Goal: Task Accomplishment & Management: Manage account settings

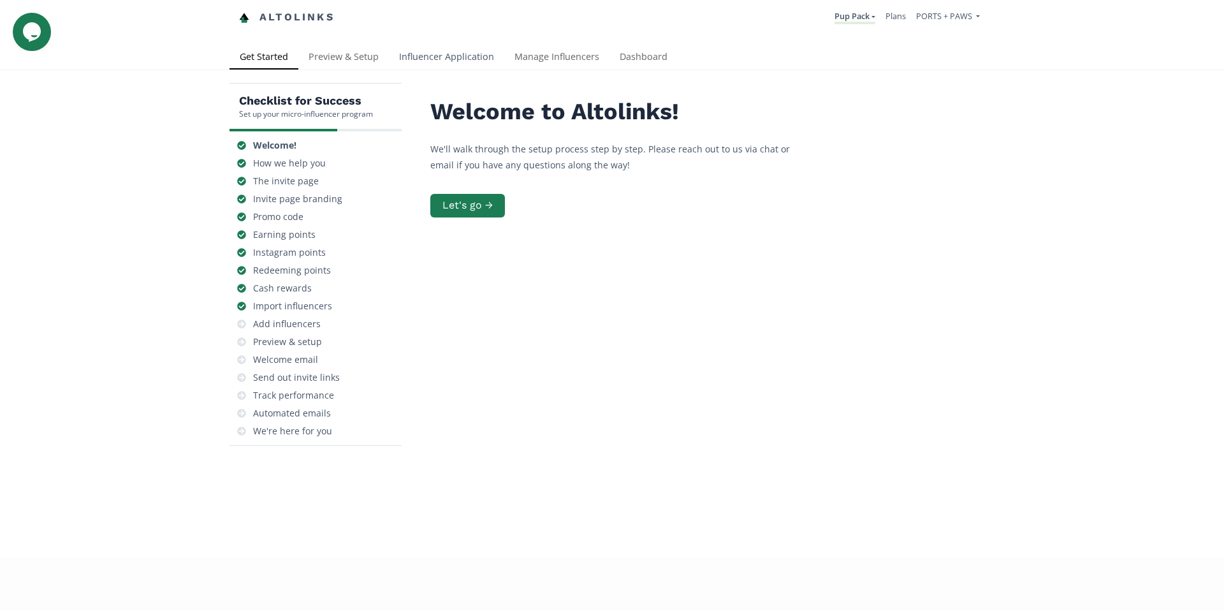
click at [457, 61] on link "Influencer Application" at bounding box center [446, 57] width 115 height 25
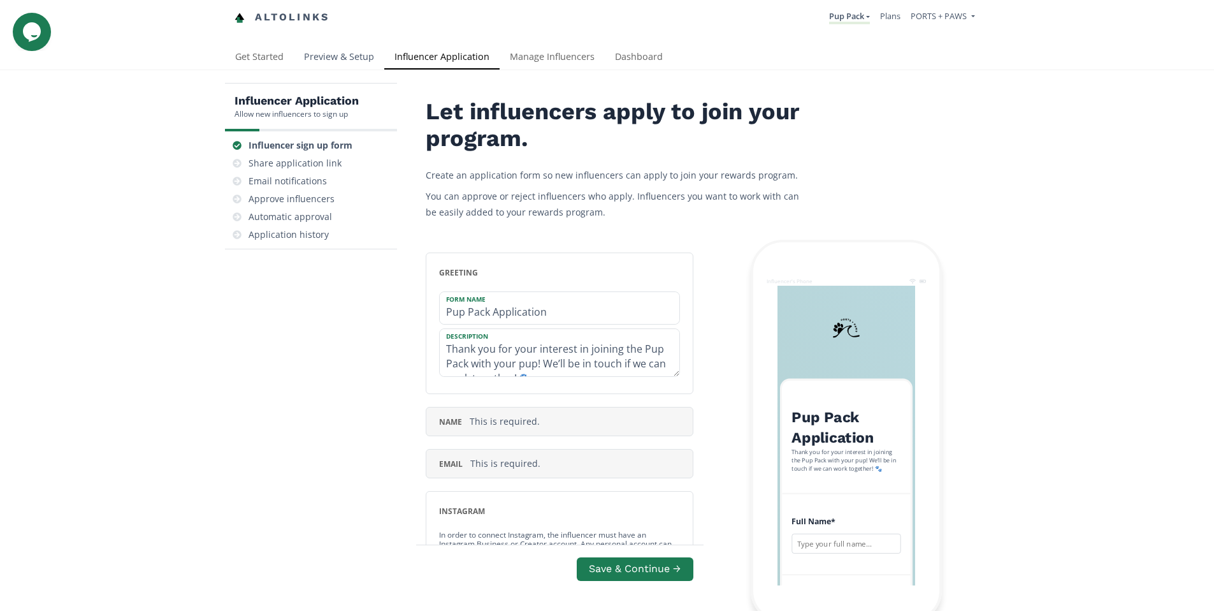
click at [353, 62] on link "Preview & Setup" at bounding box center [339, 57] width 91 height 25
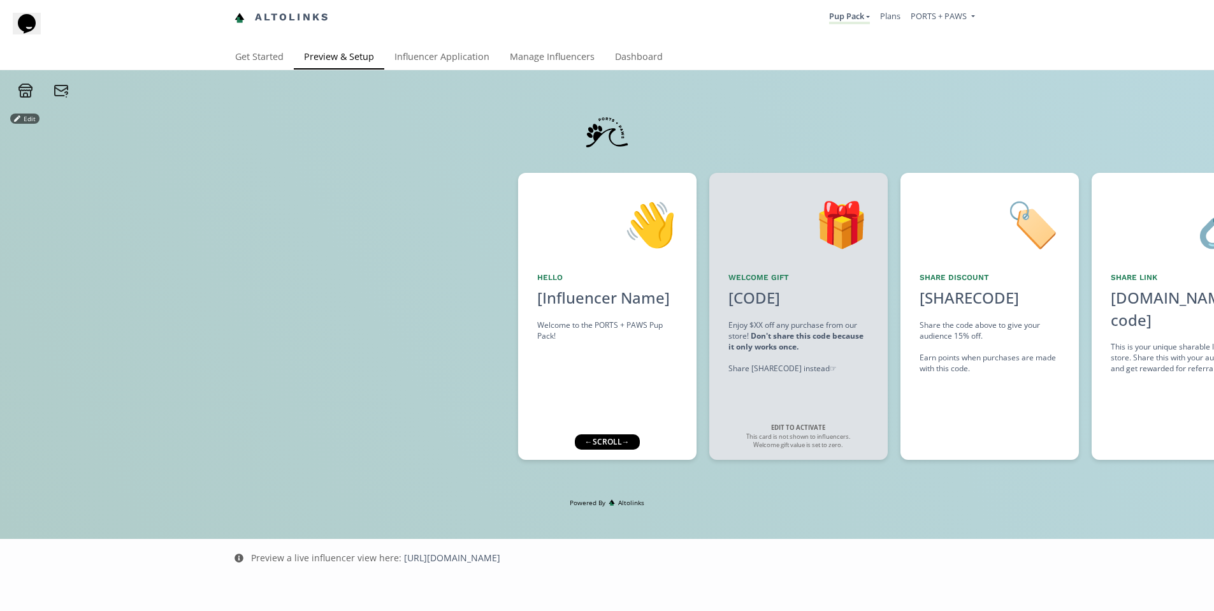
click at [635, 444] on div "← scroll →" at bounding box center [606, 441] width 65 height 15
drag, startPoint x: 630, startPoint y: 442, endPoint x: 725, endPoint y: 452, distance: 96.1
click at [817, 443] on div "Edit 👋 Hello [Influencer Name] Welcome to the PORTS + PAWS Pup Pack! Edit 🎁 Wel…" at bounding box center [607, 298] width 1214 height 400
click at [594, 444] on div "← scroll →" at bounding box center [606, 441] width 65 height 15
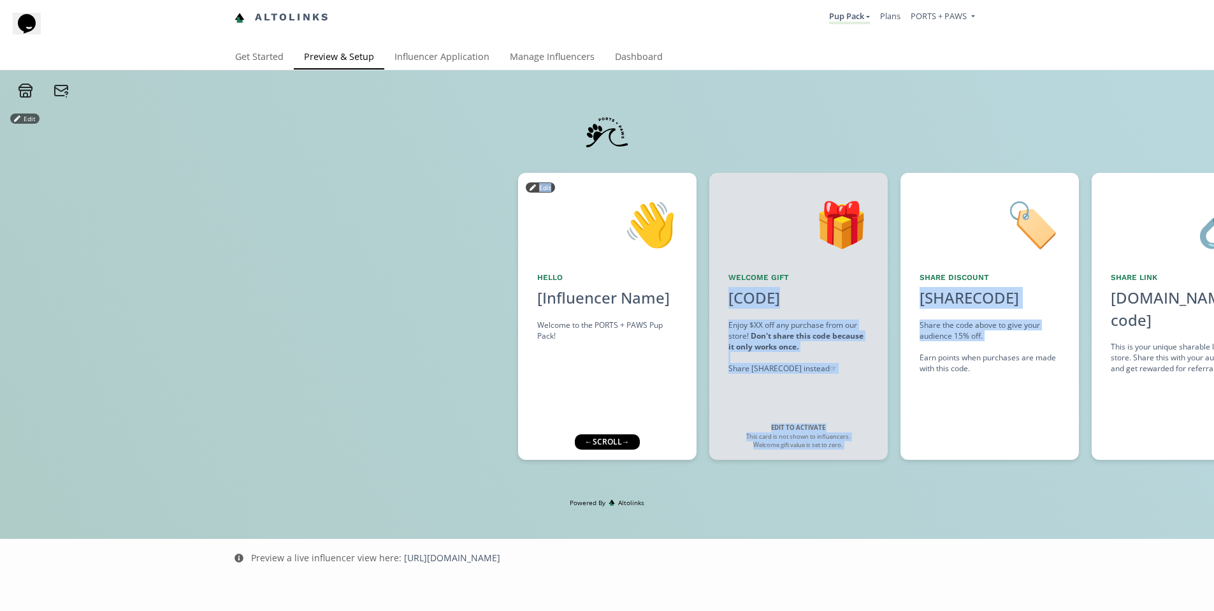
drag, startPoint x: 918, startPoint y: 352, endPoint x: 588, endPoint y: 359, distance: 330.2
click at [589, 360] on div "👋 Hello [Influencer Name] Welcome to the PORTS + PAWS Pup Pack! Edit 🎁 Welcome …" at bounding box center [607, 316] width 1214 height 300
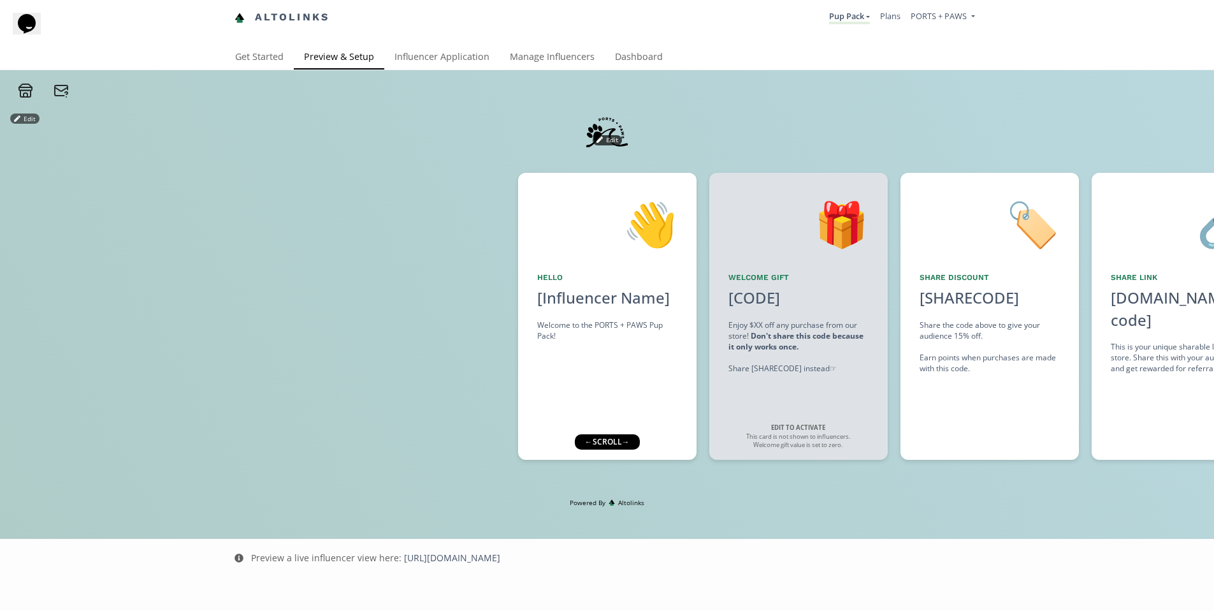
click at [911, 144] on div "Edit" at bounding box center [607, 132] width 765 height 68
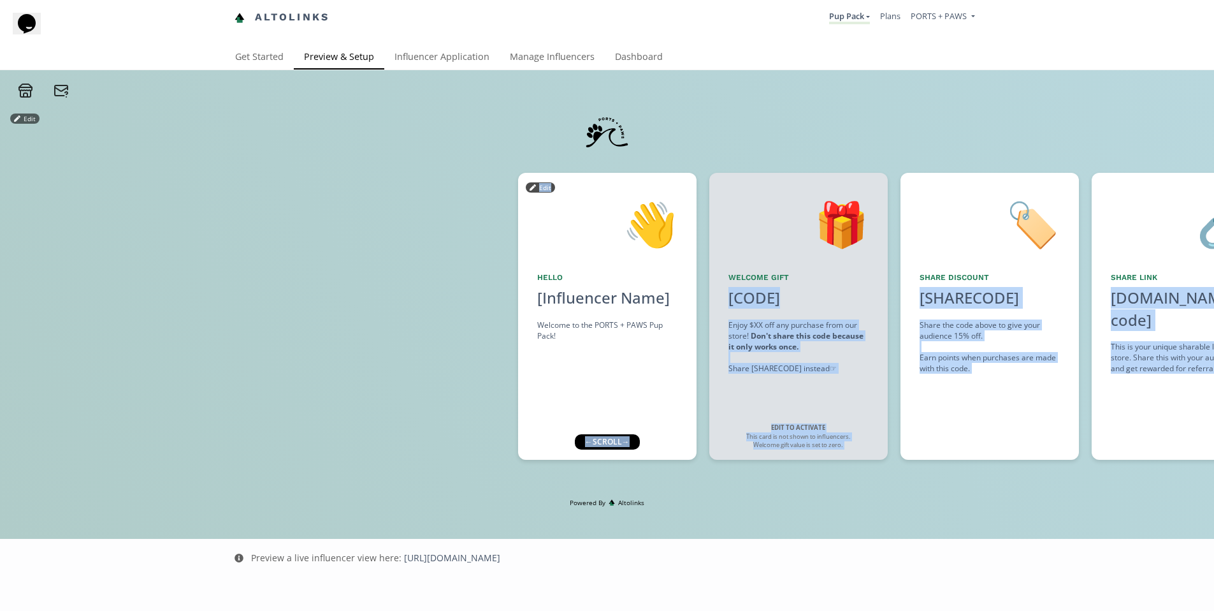
drag, startPoint x: 621, startPoint y: 441, endPoint x: 737, endPoint y: 453, distance: 116.6
click at [686, 449] on div "Edit 👋 Hello [Influencer Name] Welcome to the PORTS + PAWS Pup Pack! Edit 🎁 Wel…" at bounding box center [607, 298] width 1214 height 400
click at [929, 409] on div "🏷️ Share Discount [SHARECODE] click to copy Share the code above to give your a…" at bounding box center [990, 316] width 178 height 287
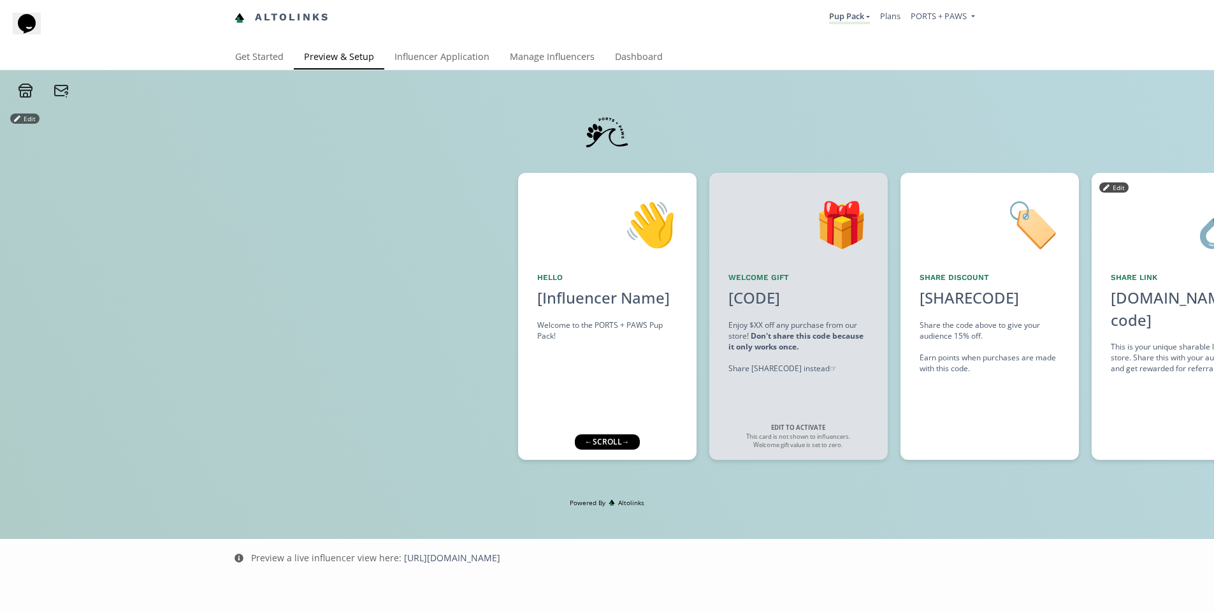
click at [1110, 419] on div "🔗 Share Link alto.to/[code] click to copy This is your unique sharable link to …" at bounding box center [1181, 316] width 178 height 287
click at [1136, 415] on div "🔗 Share Link alto.to/[code] click to copy This is your unique sharable link to …" at bounding box center [1181, 316] width 178 height 287
click at [1072, 128] on div "Edit 👋 Hello [Influencer Name] Welcome to the PORTS + PAWS Pup Pack! Edit 🎁 Wel…" at bounding box center [607, 298] width 1214 height 400
click at [360, 373] on div at bounding box center [259, 316] width 518 height 287
drag, startPoint x: 617, startPoint y: 445, endPoint x: 625, endPoint y: 448, distance: 8.9
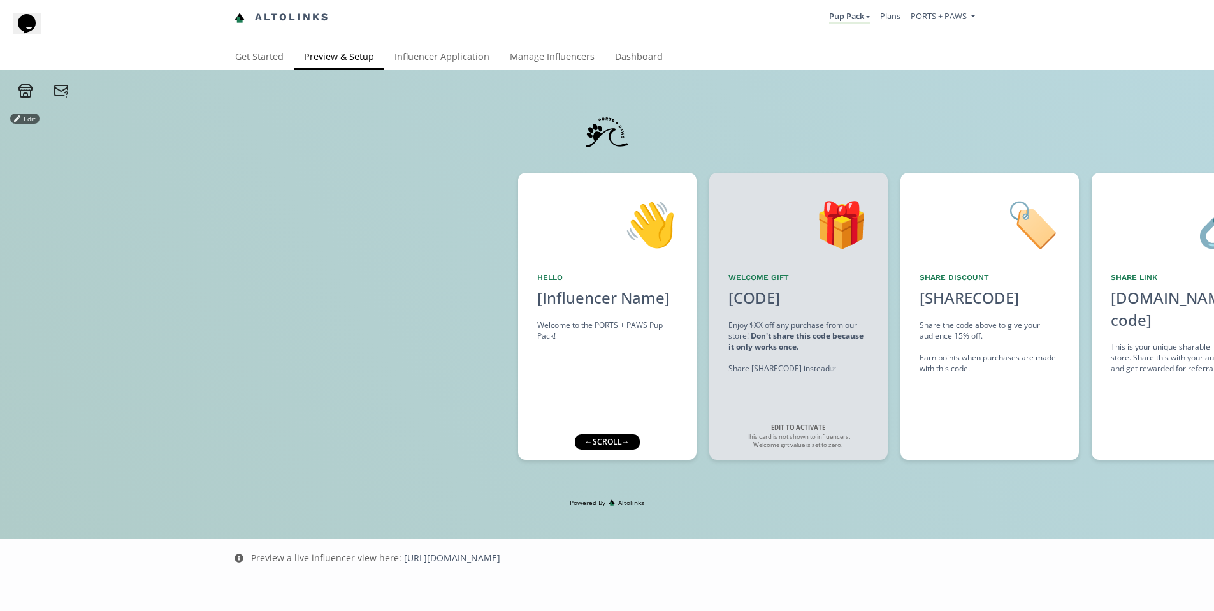
click at [625, 448] on div "← scroll →" at bounding box center [606, 441] width 65 height 15
click at [607, 444] on div "← scroll →" at bounding box center [606, 441] width 65 height 15
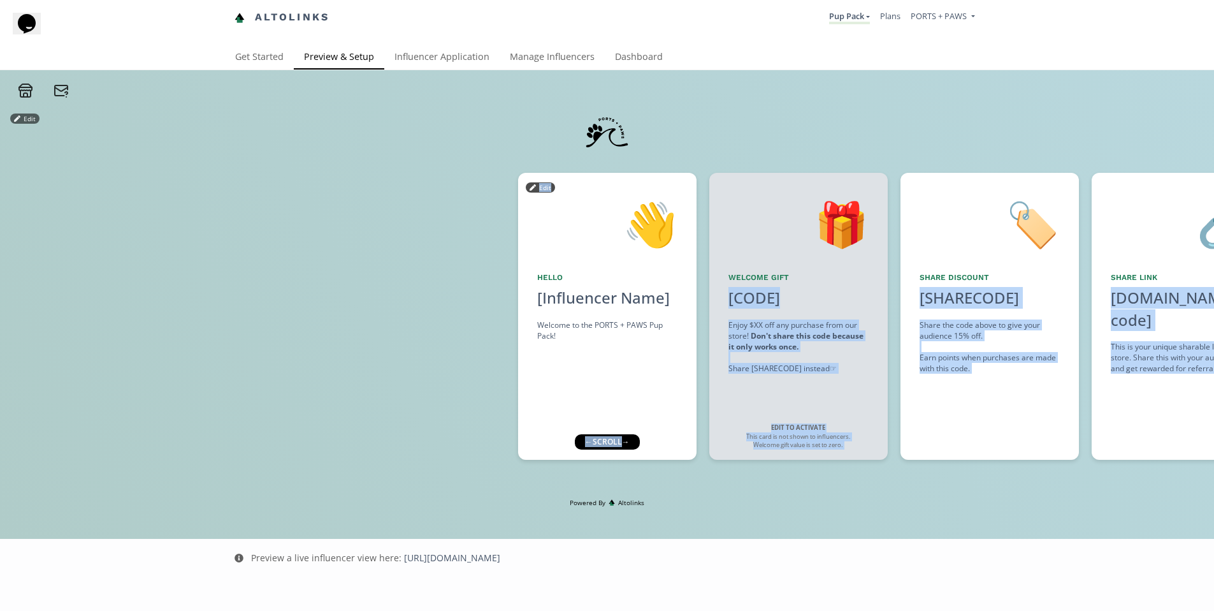
drag, startPoint x: 620, startPoint y: 445, endPoint x: 663, endPoint y: 456, distance: 45.4
click at [663, 456] on div "Edit 👋 Hello [Influencer Name] Welcome to the PORTS + PAWS Pup Pack! Edit 🎁 Wel…" at bounding box center [607, 298] width 1214 height 400
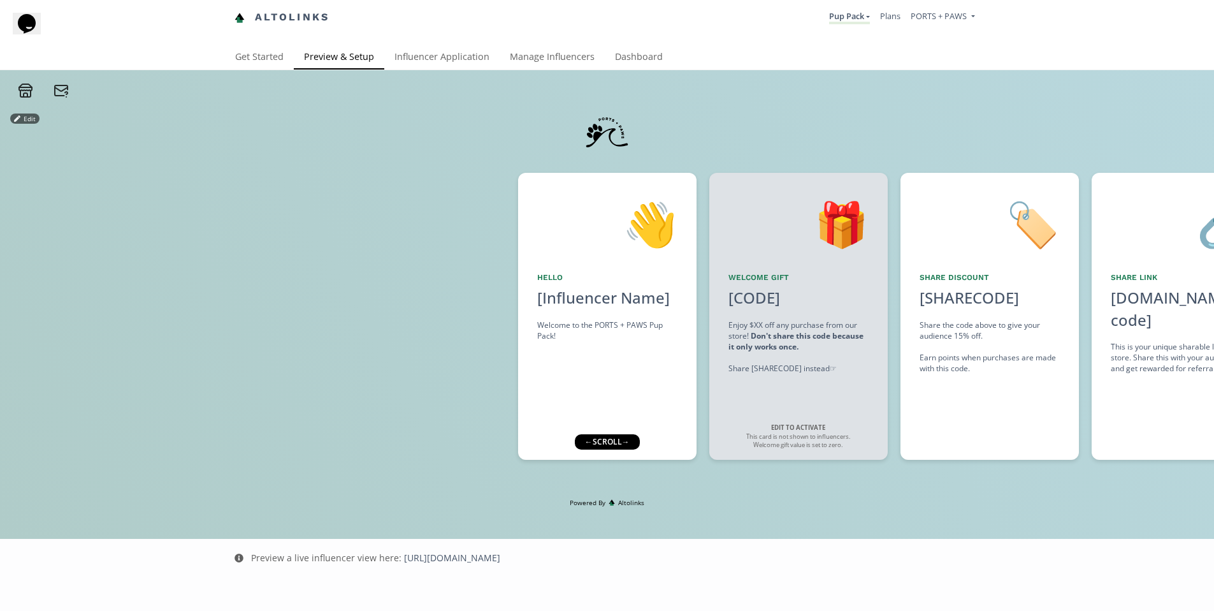
click at [633, 442] on div "← scroll →" at bounding box center [606, 441] width 65 height 15
click at [632, 443] on div "← scroll →" at bounding box center [606, 441] width 65 height 15
click at [790, 133] on div "Edit" at bounding box center [607, 132] width 765 height 68
click at [790, 505] on link "Powered By Altolinks" at bounding box center [607, 502] width 1214 height 9
